Goal: Find specific page/section: Find specific page/section

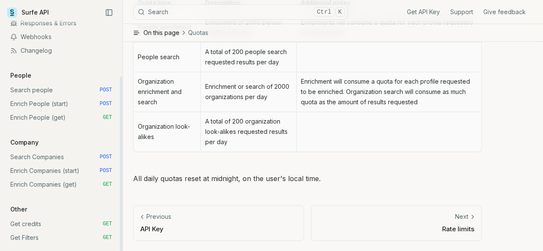
scroll to position [560, 0]
click at [95, 89] on link "Search people POST" at bounding box center [61, 90] width 109 height 14
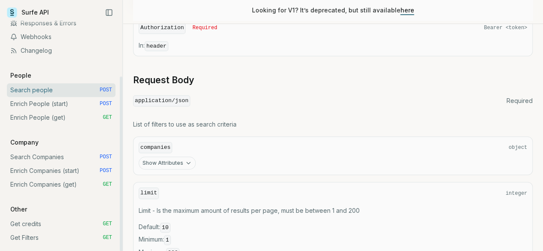
scroll to position [33, 0]
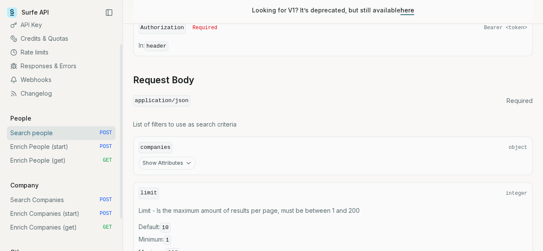
drag, startPoint x: 57, startPoint y: 67, endPoint x: 62, endPoint y: 39, distance: 28.4
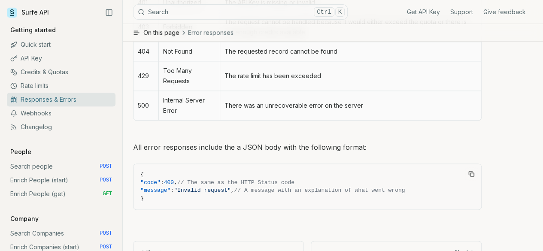
scroll to position [472, 0]
